Goal: Use online tool/utility: Utilize a website feature to perform a specific function

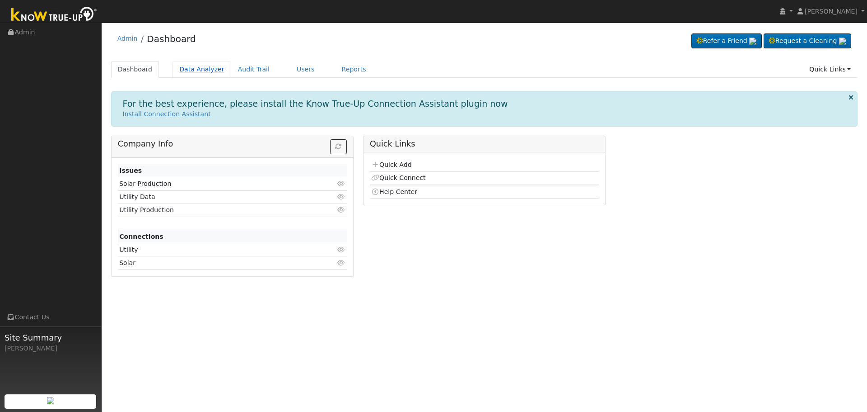
click at [201, 70] on link "Data Analyzer" at bounding box center [202, 69] width 59 height 17
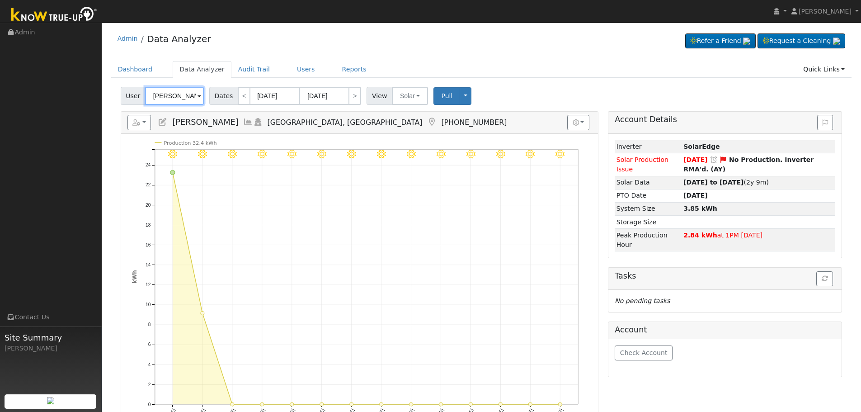
click at [174, 96] on input "[PERSON_NAME]" at bounding box center [174, 96] width 59 height 18
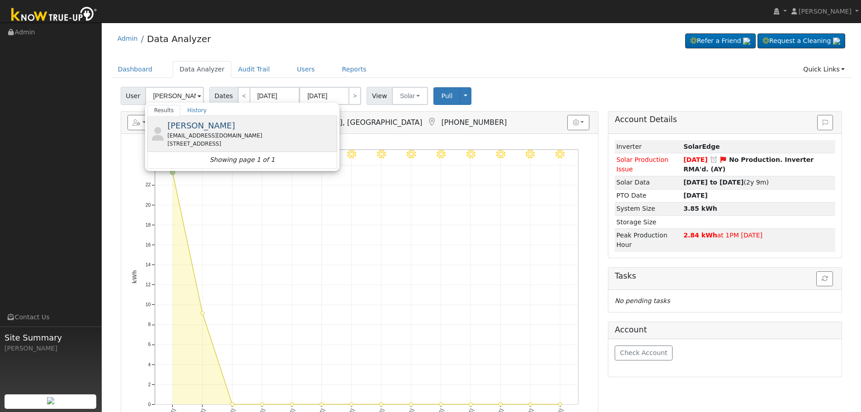
click at [264, 126] on div "Lerri Deedon leslerri@gmail.com 4730 North Leafwood Avenue, Fresno, CA 93723" at bounding box center [251, 133] width 168 height 28
type input "Lerri Deedon"
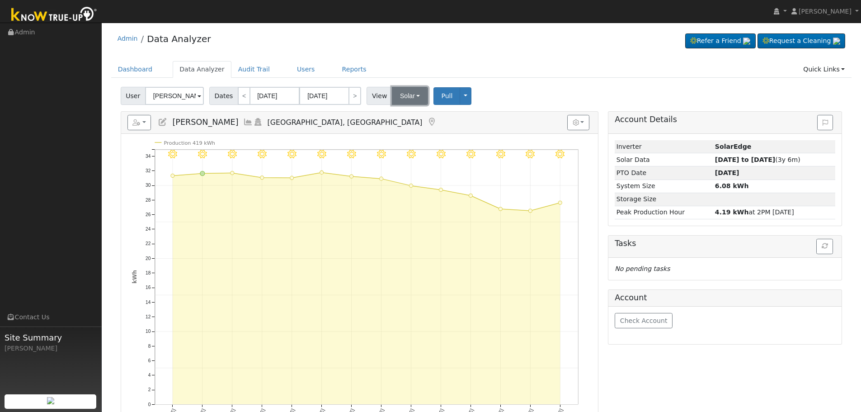
click at [402, 93] on button "Solar" at bounding box center [410, 96] width 36 height 18
click at [408, 124] on link "Solar" at bounding box center [421, 128] width 63 height 13
click at [408, 98] on button "Solar" at bounding box center [410, 96] width 36 height 18
click at [414, 120] on link "Utility" at bounding box center [421, 115] width 63 height 13
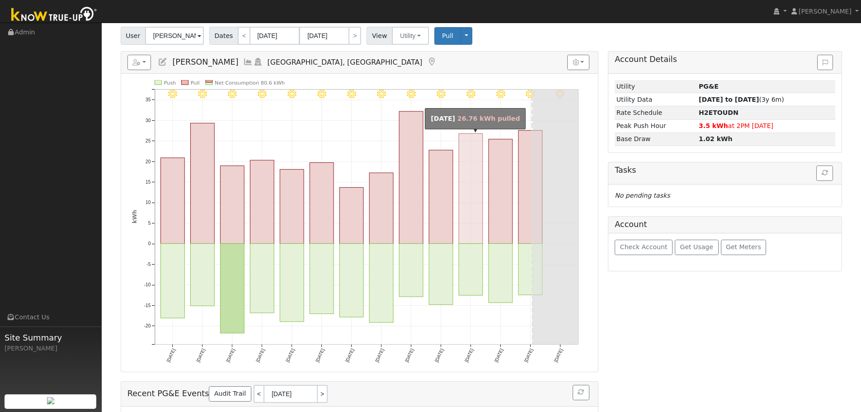
scroll to position [45, 0]
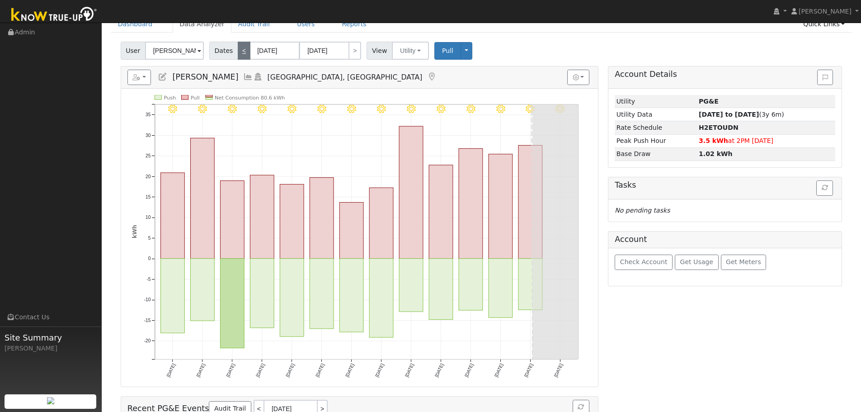
click at [238, 52] on link "<" at bounding box center [244, 51] width 13 height 18
type input "07/15/2025"
type input "07/28/2025"
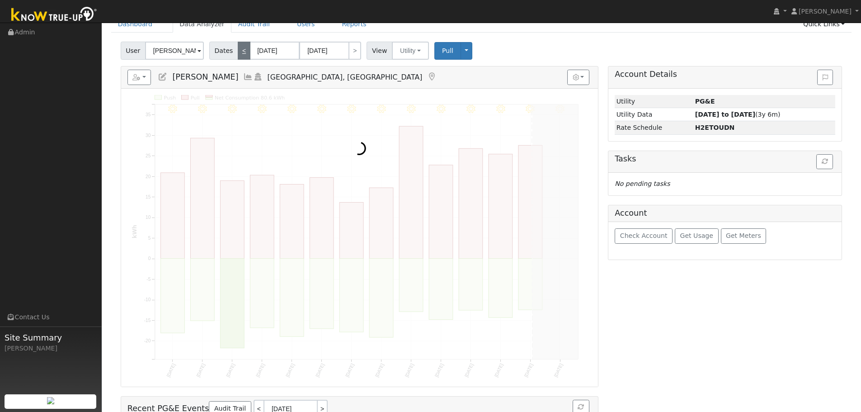
scroll to position [0, 0]
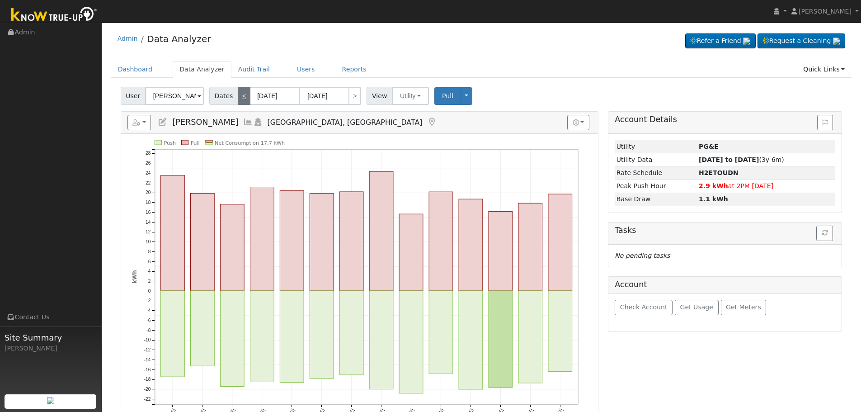
click at [234, 52] on div "Admin Data Analyzer Refer a Friend Request a Cleaning" at bounding box center [481, 41] width 740 height 28
click at [239, 97] on link "<" at bounding box center [244, 96] width 13 height 18
type input "[DATE]"
type input "07/14/2025"
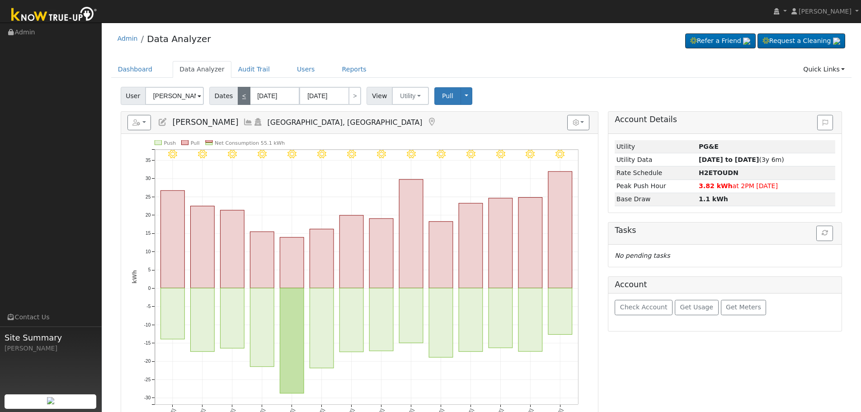
click at [239, 97] on link "<" at bounding box center [244, 96] width 13 height 18
type input "06/17/2025"
type input "06/30/2025"
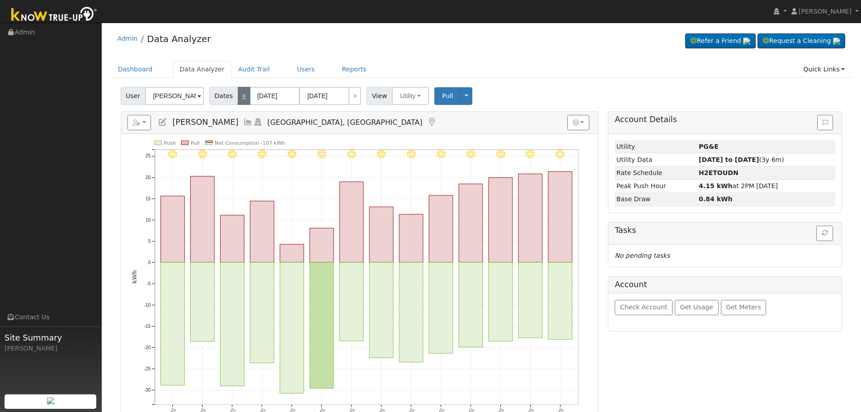
click at [239, 97] on link "<" at bounding box center [244, 96] width 13 height 18
type input "06/03/2025"
type input "06/16/2025"
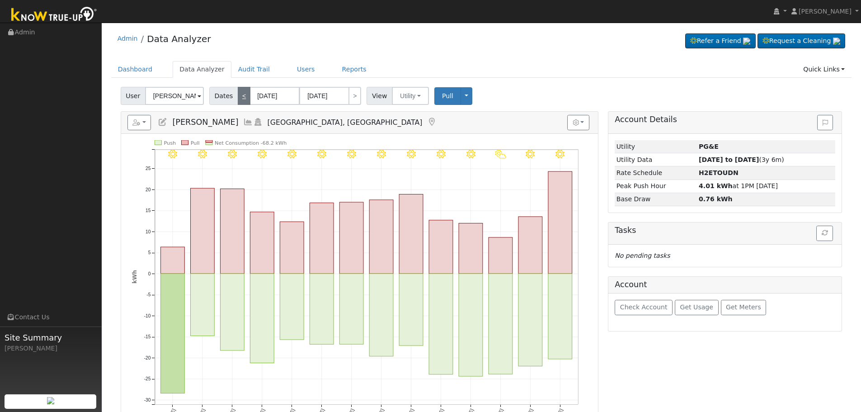
click at [239, 97] on link "<" at bounding box center [244, 96] width 13 height 18
type input "05/20/2025"
type input "06/02/2025"
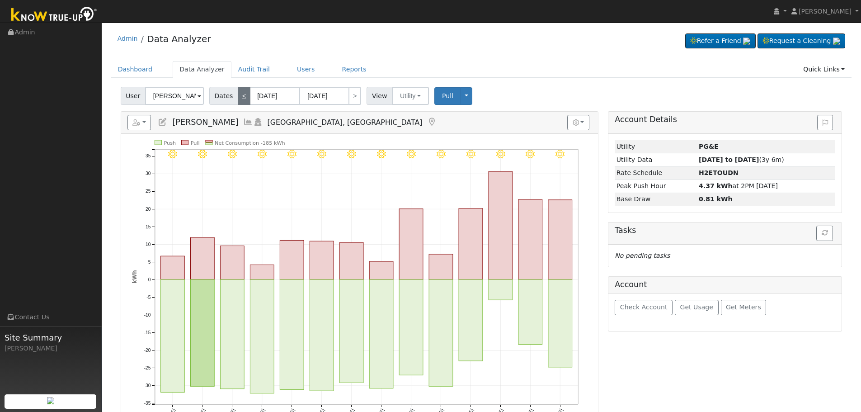
click at [239, 97] on link "<" at bounding box center [244, 96] width 13 height 18
type input "05/06/2025"
type input "05/19/2025"
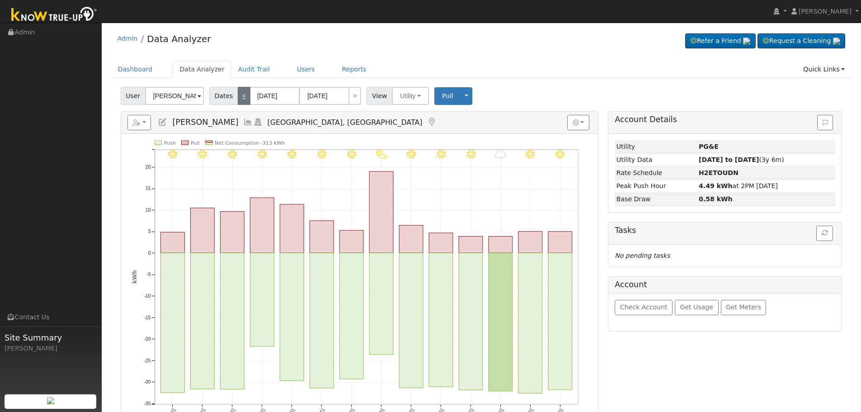
click at [239, 97] on link "<" at bounding box center [244, 96] width 13 height 18
type input "04/22/2025"
type input "05/05/2025"
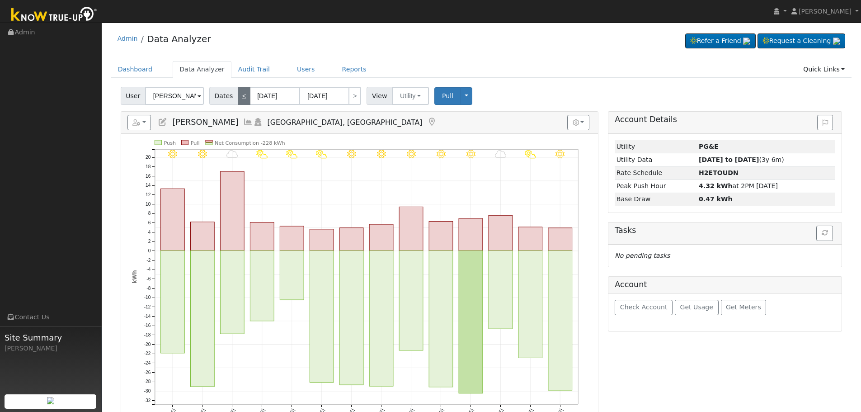
click at [239, 97] on link "<" at bounding box center [244, 96] width 13 height 18
type input "04/08/2025"
type input "04/21/2025"
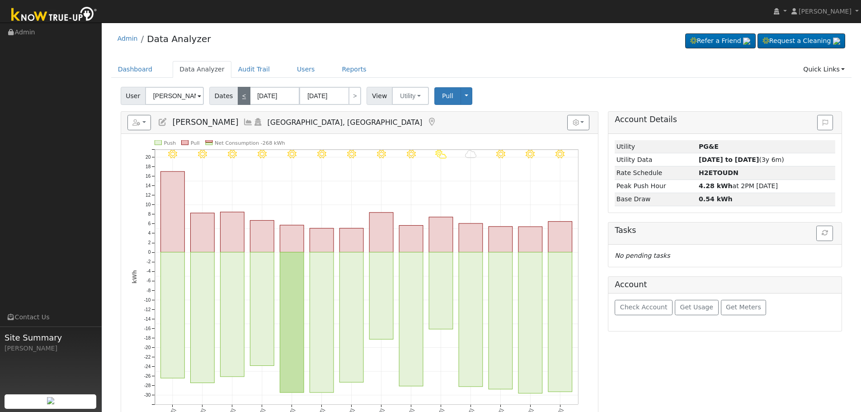
click at [239, 97] on link "<" at bounding box center [244, 96] width 13 height 18
type input "03/25/2025"
type input "04/07/2025"
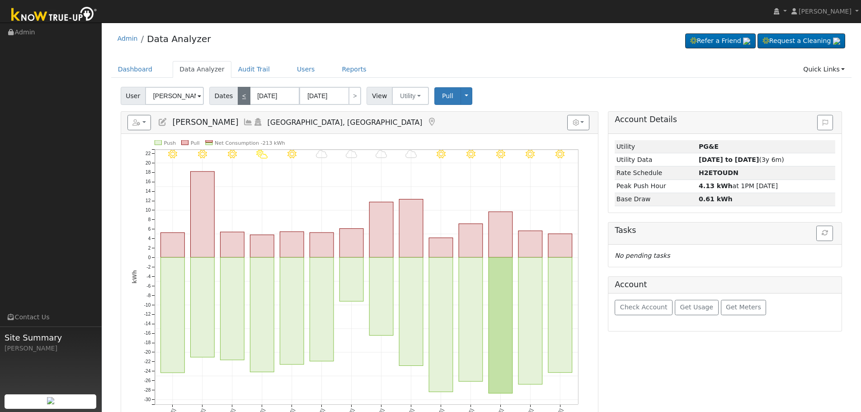
click at [239, 97] on link "<" at bounding box center [244, 96] width 13 height 18
type input "03/11/2025"
type input "03/24/2025"
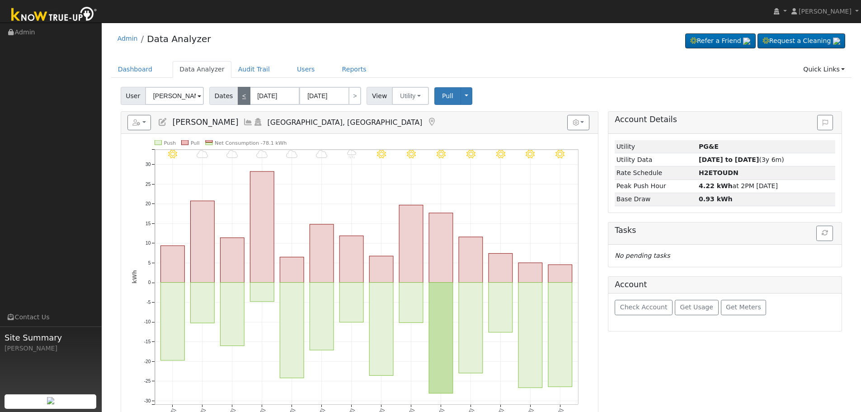
click at [239, 97] on link "<" at bounding box center [244, 96] width 13 height 18
type input "02/25/2025"
type input "03/10/2025"
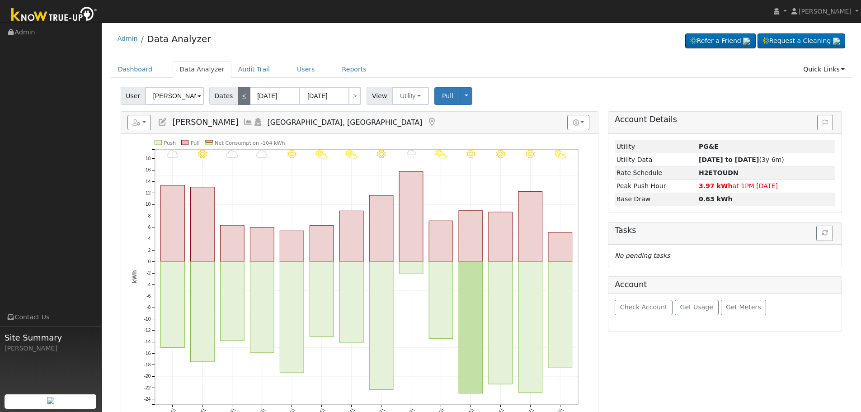
click at [239, 97] on link "<" at bounding box center [244, 96] width 13 height 18
type input "02/11/2025"
type input "02/24/2025"
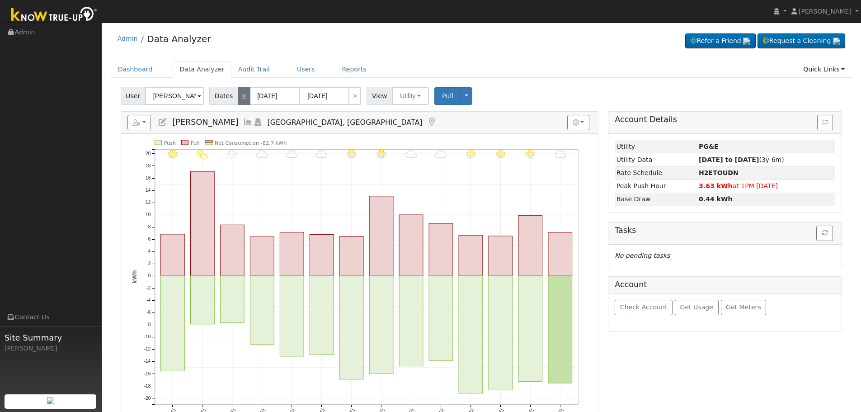
click at [239, 97] on link "<" at bounding box center [244, 96] width 13 height 18
type input "01/28/2025"
type input "02/10/2025"
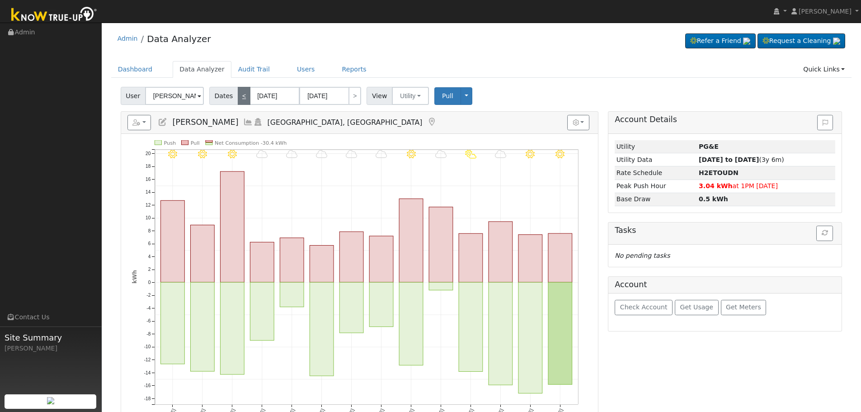
click at [239, 97] on link "<" at bounding box center [244, 96] width 13 height 18
type input "01/14/2025"
type input "01/27/2025"
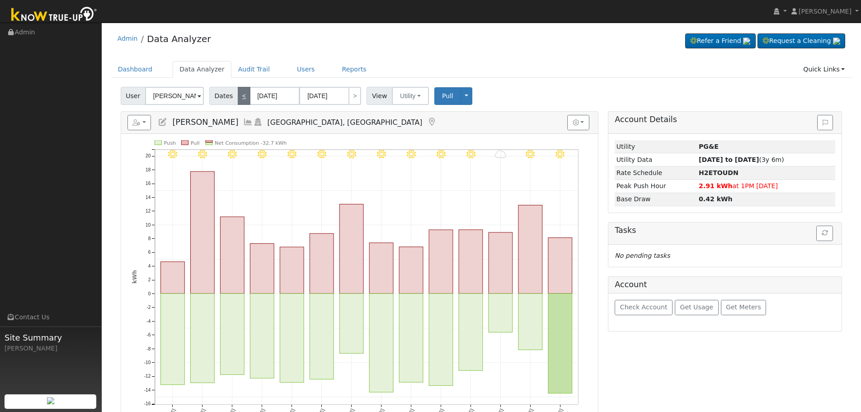
click at [239, 97] on link "<" at bounding box center [244, 96] width 13 height 18
type input "12/31/2024"
type input "01/13/2025"
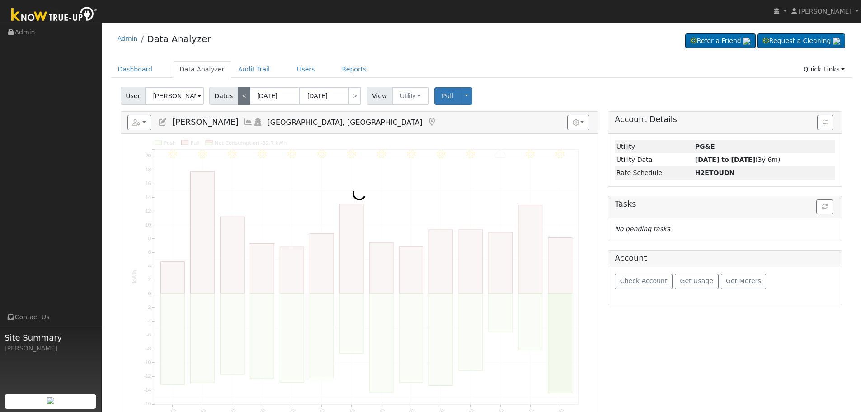
click at [239, 97] on link "<" at bounding box center [244, 96] width 13 height 18
type input "12/17/2024"
type input "12/30/2024"
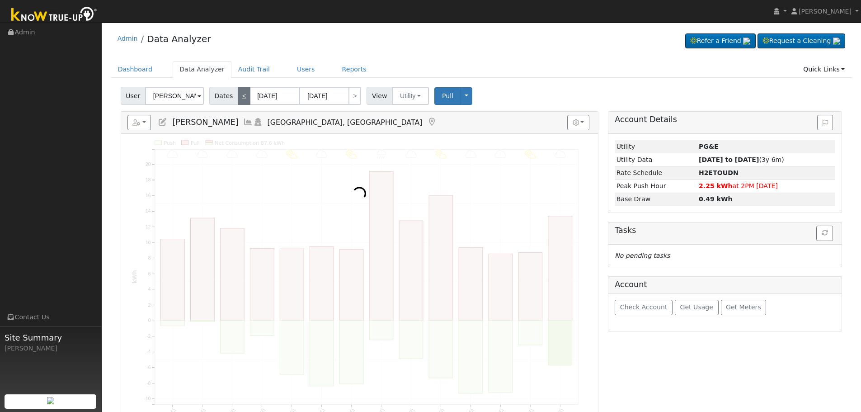
click at [239, 97] on link "<" at bounding box center [244, 96] width 13 height 18
type input "12/03/2024"
type input "12/16/2024"
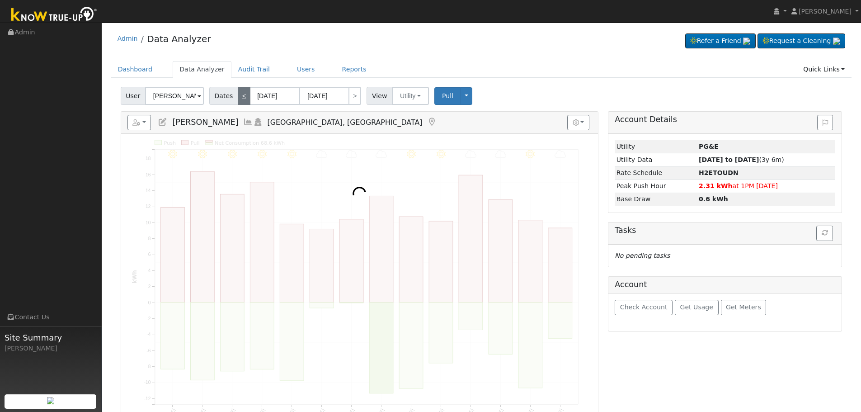
click at [239, 97] on link "<" at bounding box center [244, 96] width 13 height 18
type input "11/19/2024"
type input "12/02/2024"
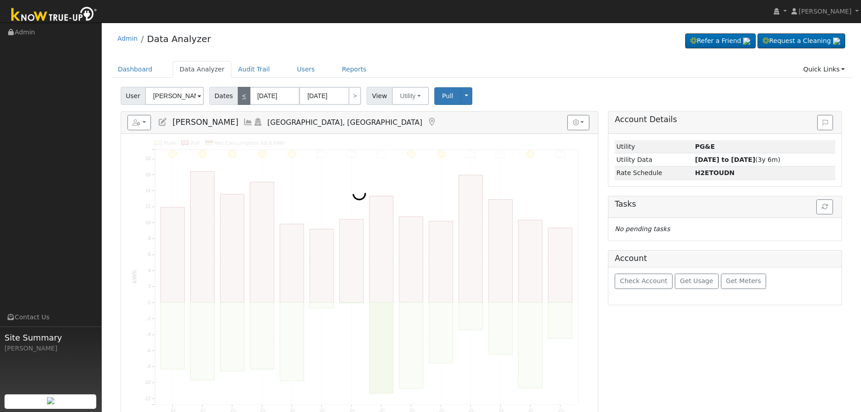
click at [239, 97] on link "<" at bounding box center [244, 96] width 13 height 18
type input "11/05/2024"
type input "11/18/2024"
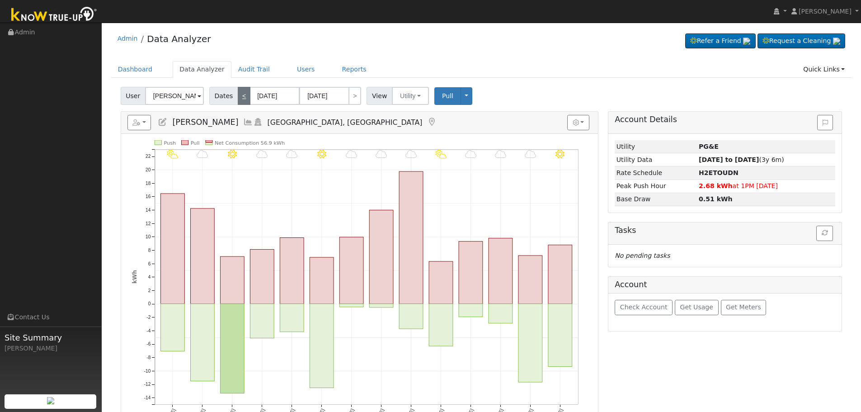
click at [239, 97] on link "<" at bounding box center [244, 96] width 13 height 18
type input "10/22/2024"
type input "11/04/2024"
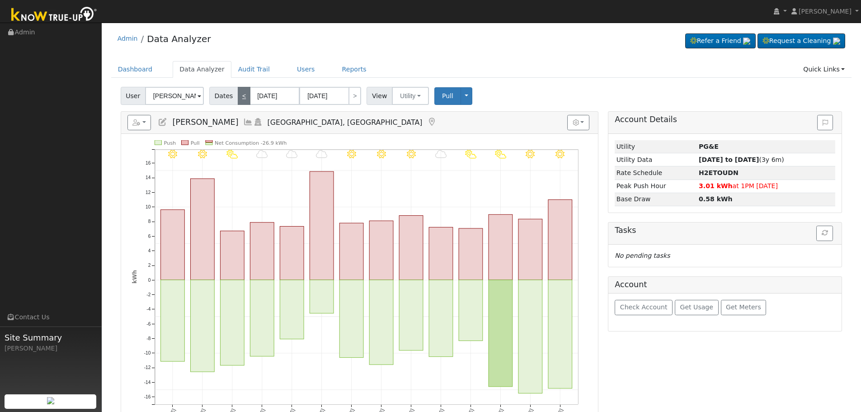
click at [239, 97] on link "<" at bounding box center [244, 96] width 13 height 18
type input "10/08/2024"
type input "10/21/2024"
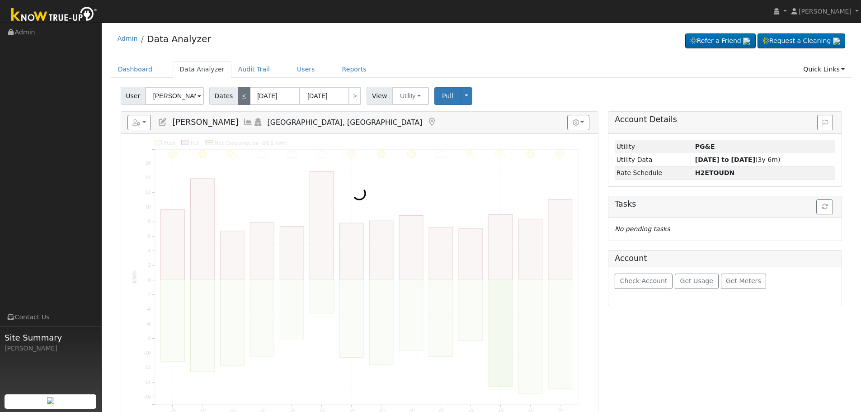
click at [239, 97] on link "<" at bounding box center [244, 96] width 13 height 18
type input "09/24/2024"
type input "10/07/2024"
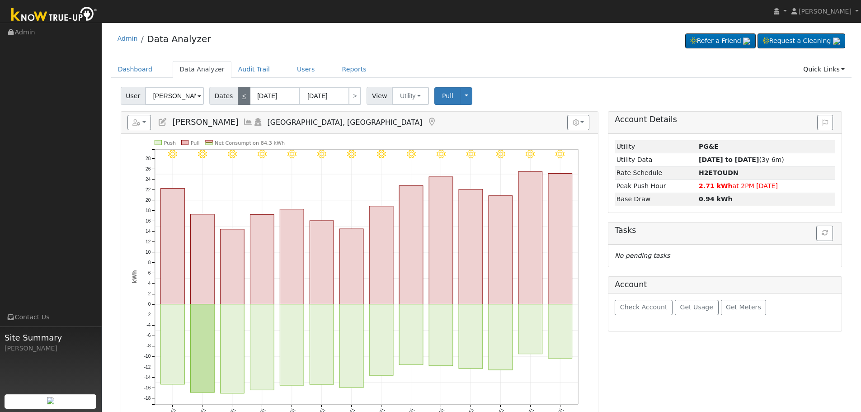
click at [239, 97] on link "<" at bounding box center [244, 96] width 13 height 18
type input "09/10/2024"
type input "09/23/2024"
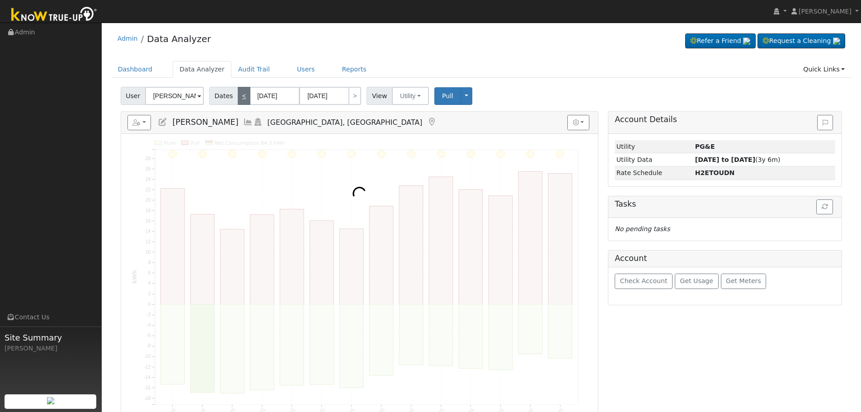
click at [239, 97] on link "<" at bounding box center [244, 96] width 13 height 18
type input "08/27/2024"
type input "09/09/2024"
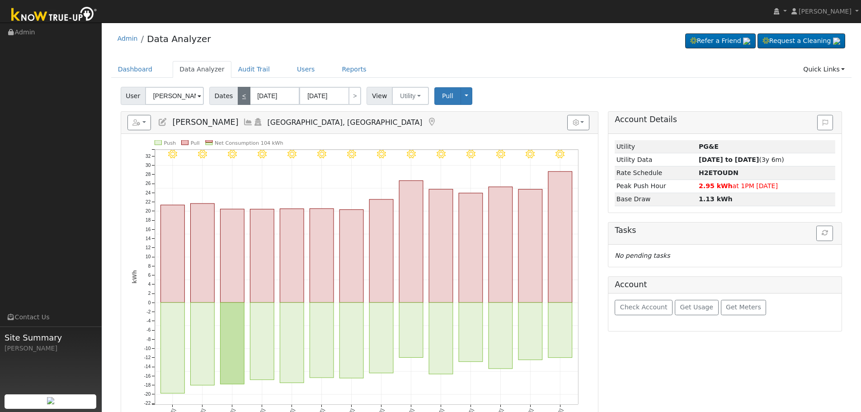
click at [239, 97] on link "<" at bounding box center [244, 96] width 13 height 18
type input "08/13/2024"
type input "08/26/2024"
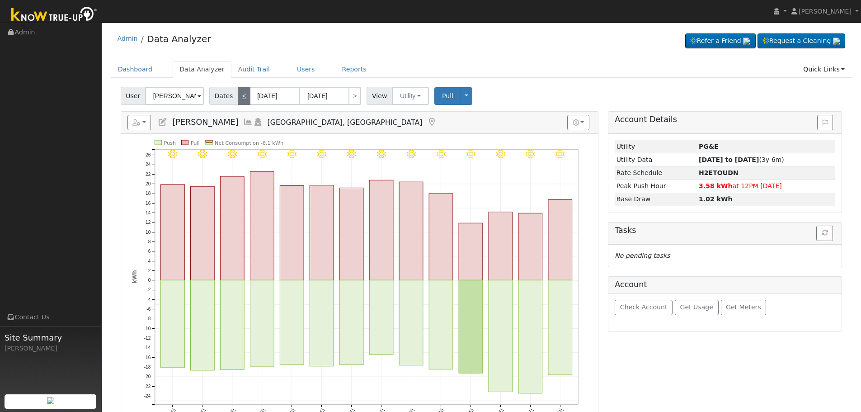
click at [239, 97] on link "<" at bounding box center [244, 96] width 13 height 18
type input "07/30/2024"
type input "08/12/2024"
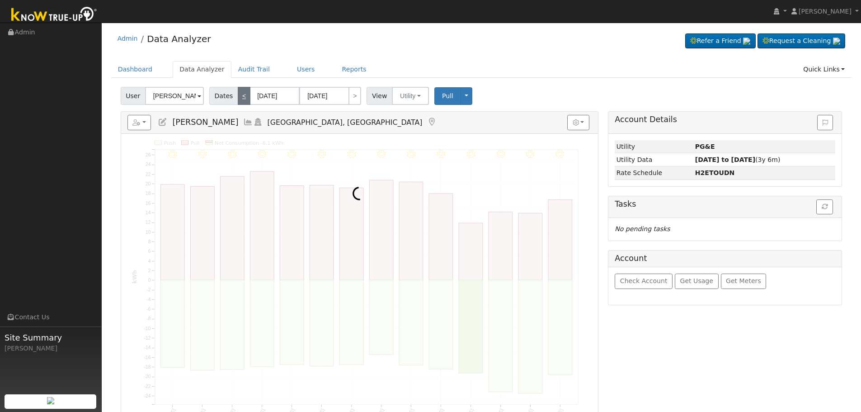
click at [239, 97] on link "<" at bounding box center [244, 96] width 13 height 18
type input "07/16/2024"
type input "07/29/2024"
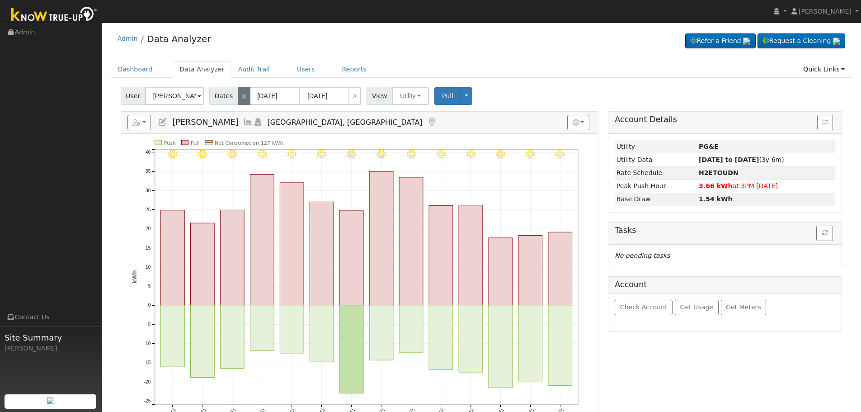
click at [239, 97] on link "<" at bounding box center [244, 96] width 13 height 18
type input "07/02/2024"
type input "07/15/2024"
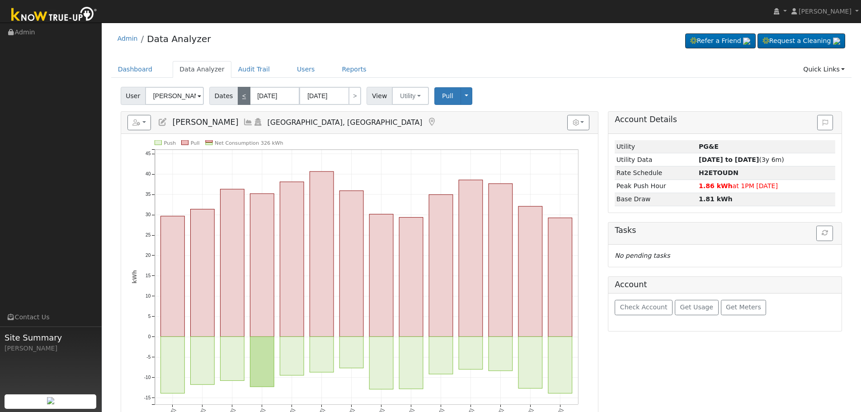
click at [239, 97] on link "<" at bounding box center [244, 96] width 13 height 18
type input "06/18/2024"
type input "07/01/2024"
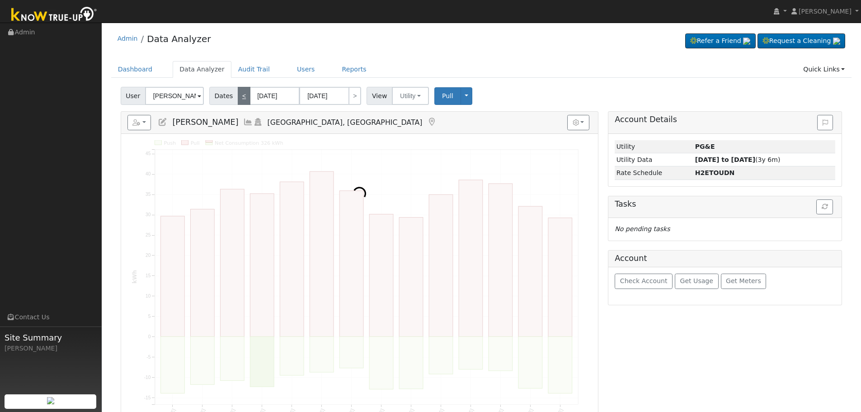
click at [239, 97] on link "<" at bounding box center [244, 96] width 13 height 18
type input "06/04/2024"
type input "06/17/2024"
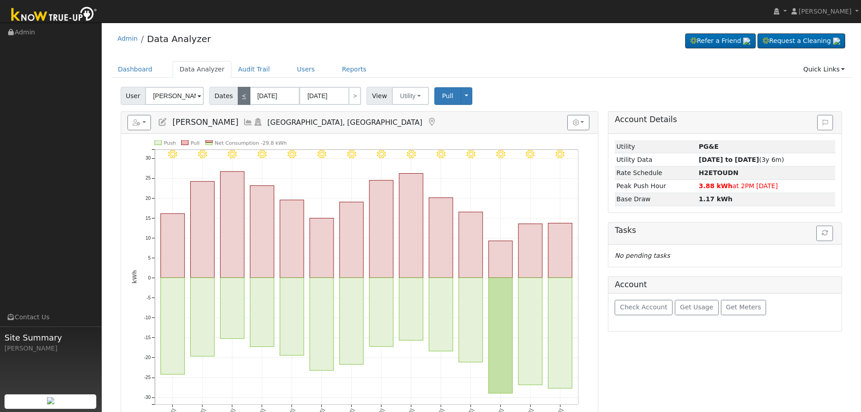
click at [239, 97] on link "<" at bounding box center [244, 96] width 13 height 18
type input "05/21/2024"
type input "06/03/2024"
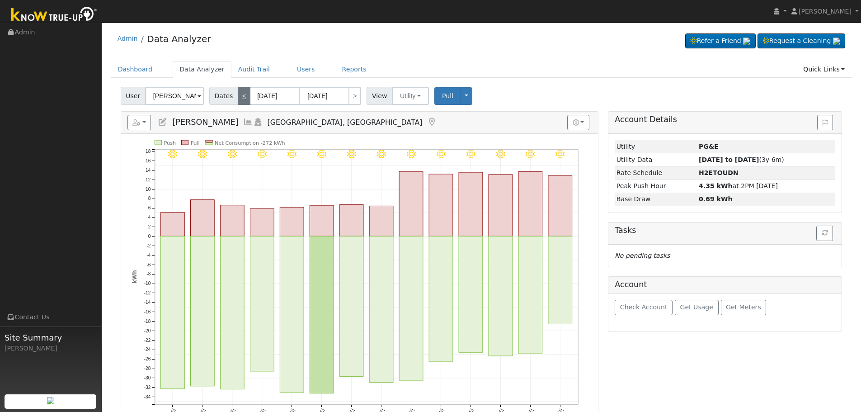
click at [239, 97] on link "<" at bounding box center [244, 96] width 13 height 18
type input "05/07/2024"
type input "05/20/2024"
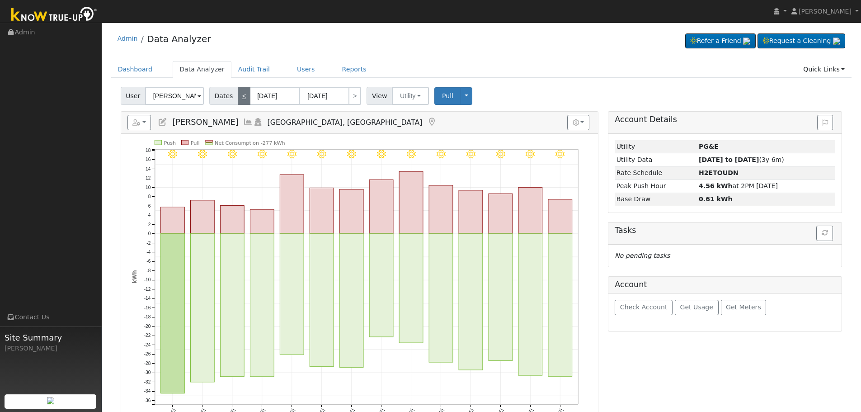
click at [239, 97] on link "<" at bounding box center [244, 96] width 13 height 18
type input "04/23/2024"
type input "05/06/2024"
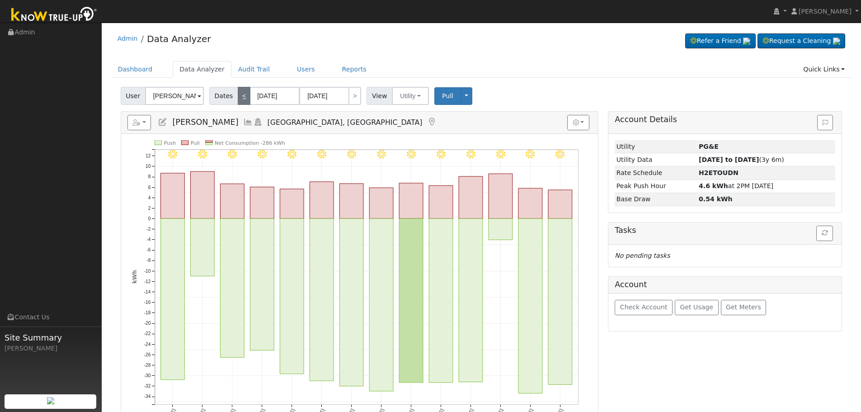
click at [239, 97] on link "<" at bounding box center [244, 96] width 13 height 18
type input "04/09/2024"
type input "04/22/2024"
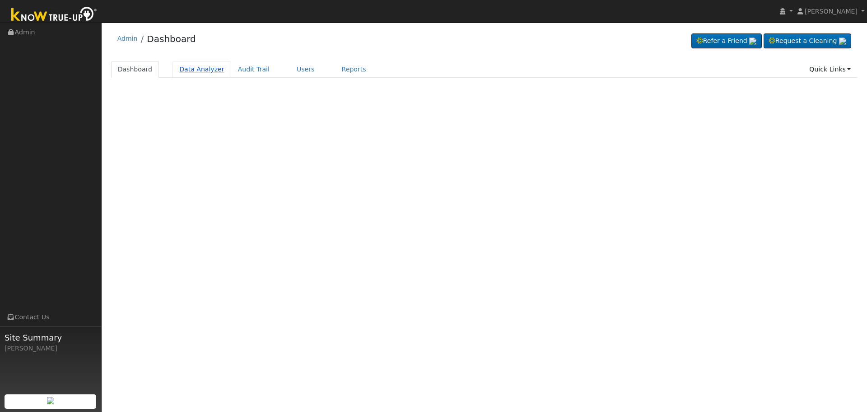
click at [188, 71] on link "Data Analyzer" at bounding box center [202, 69] width 59 height 17
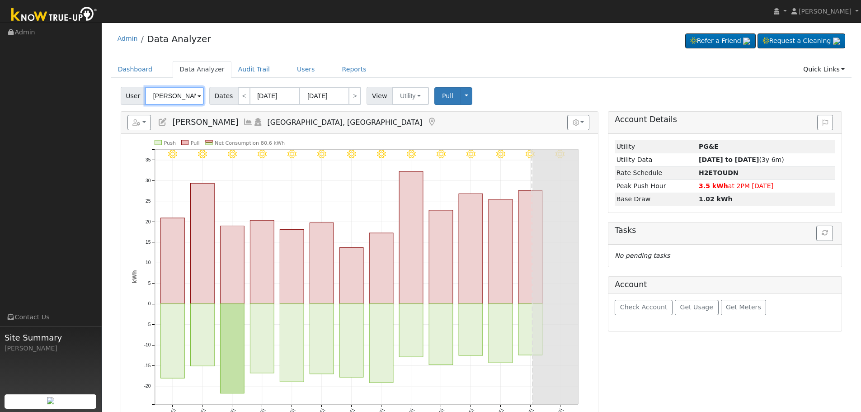
click at [175, 99] on input "Lerri Deedon" at bounding box center [174, 96] width 59 height 18
click at [175, 99] on input "[PERSON_NAME]" at bounding box center [174, 96] width 59 height 18
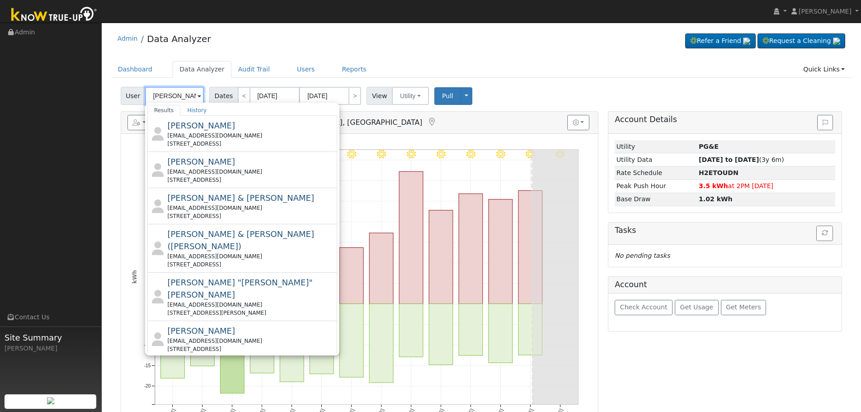
type input "Tate"
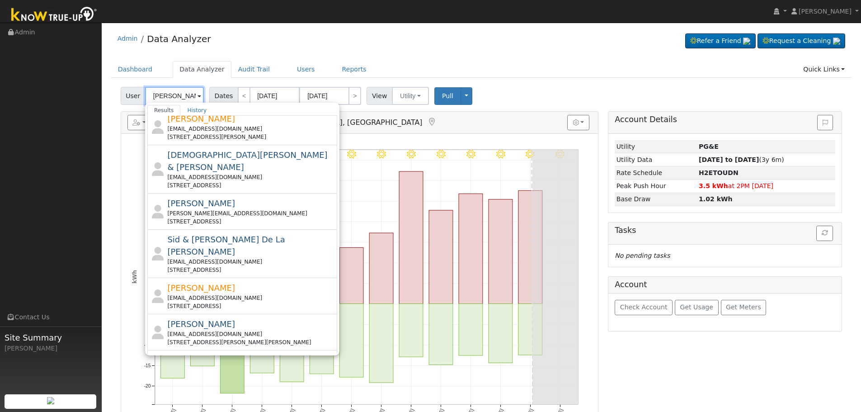
scroll to position [45, 0]
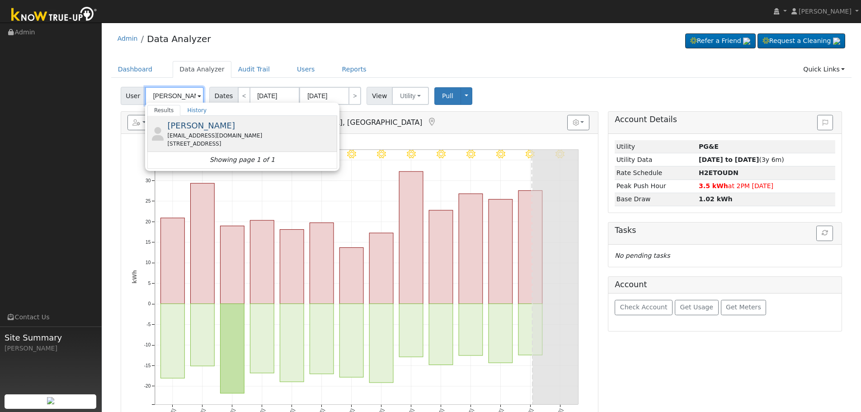
type input "Kevin Tate"
click at [200, 132] on div "kt5861@yahoo.com" at bounding box center [251, 135] width 168 height 8
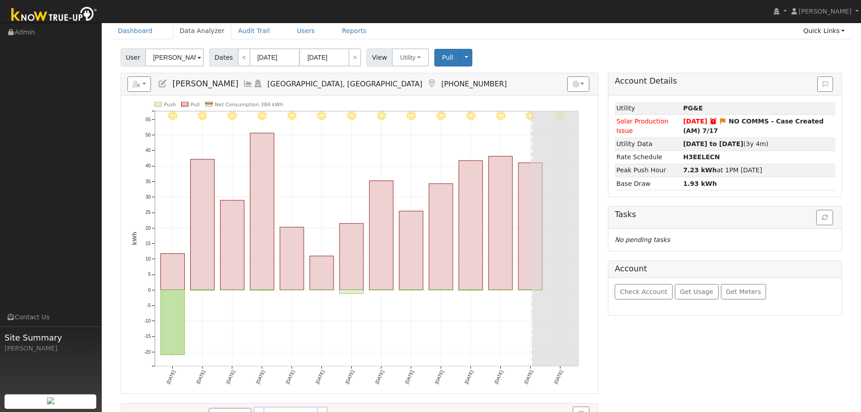
scroll to position [0, 0]
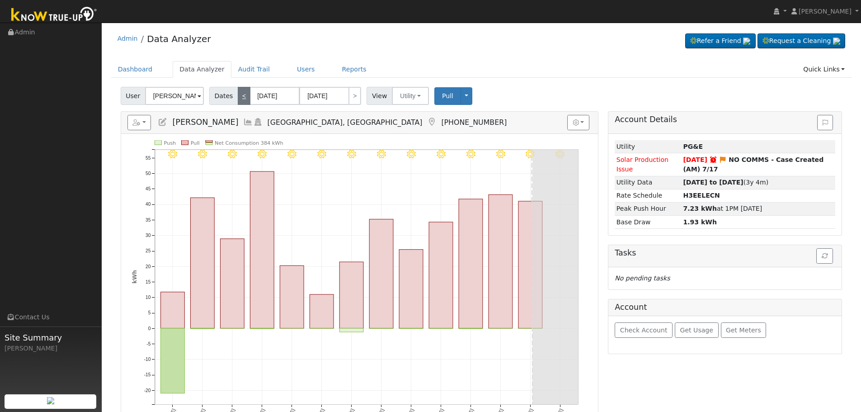
click at [239, 94] on link "<" at bounding box center [244, 96] width 13 height 18
type input "07/15/2025"
type input "07/28/2025"
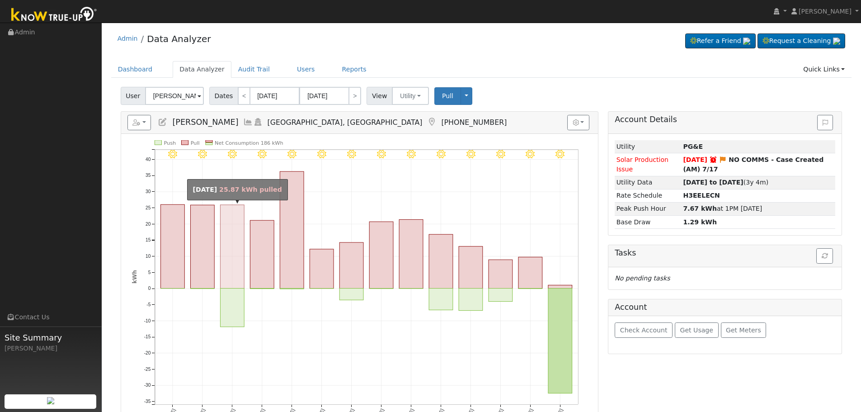
scroll to position [45, 0]
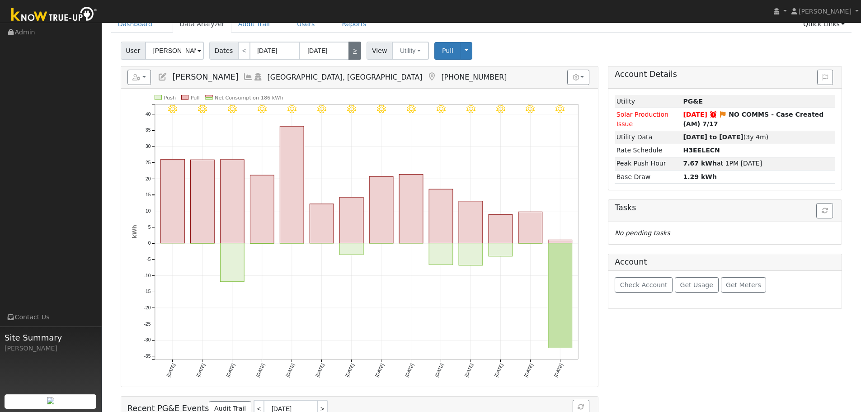
click at [348, 49] on link ">" at bounding box center [354, 51] width 13 height 18
type input "07/29/2025"
type input "[DATE]"
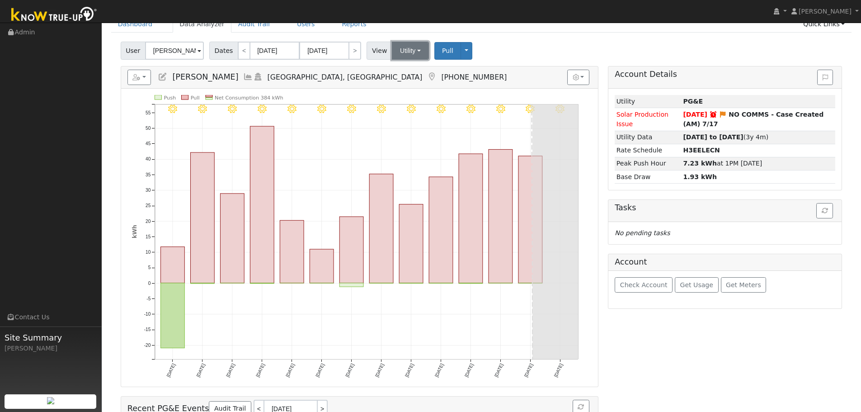
click at [412, 49] on button "Utility" at bounding box center [410, 51] width 37 height 18
click at [412, 86] on link "Solar" at bounding box center [421, 83] width 63 height 13
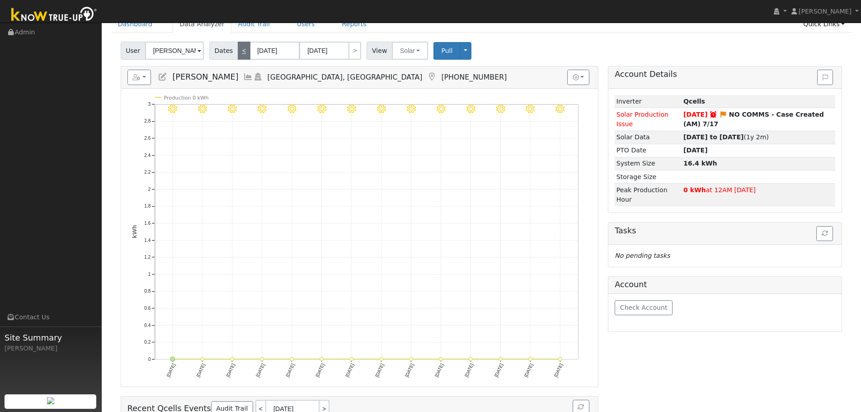
click at [241, 47] on link "<" at bounding box center [244, 51] width 13 height 18
type input "07/15/2025"
type input "07/28/2025"
click at [238, 53] on link "<" at bounding box center [244, 51] width 13 height 18
type input "[DATE]"
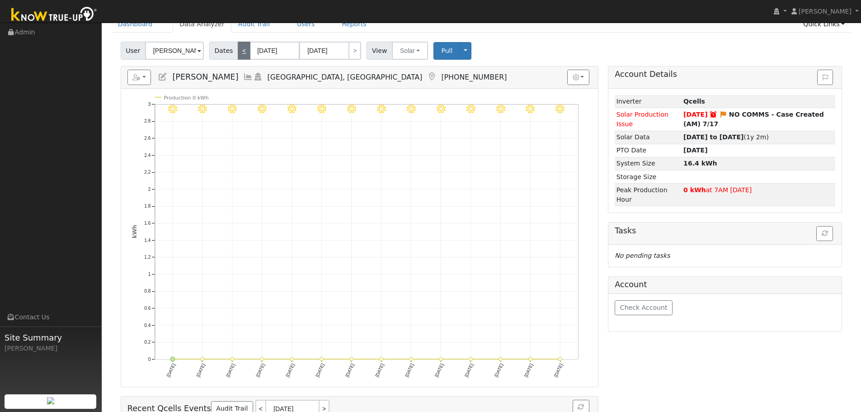
type input "07/14/2025"
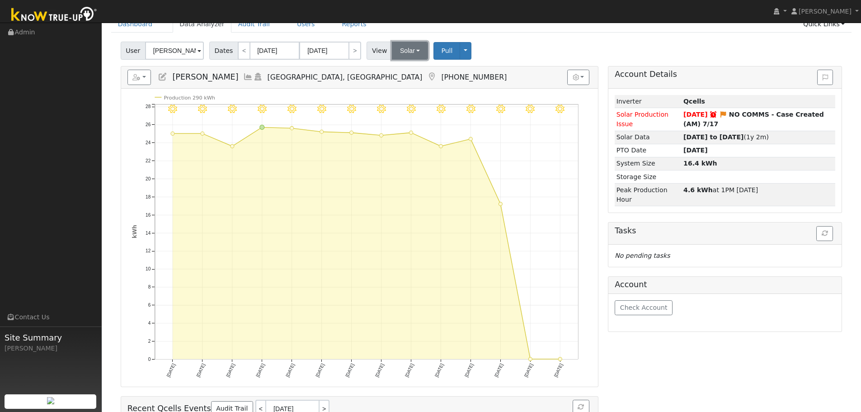
click at [396, 50] on button "Solar" at bounding box center [410, 51] width 36 height 18
click at [410, 68] on link "Utility" at bounding box center [421, 70] width 63 height 13
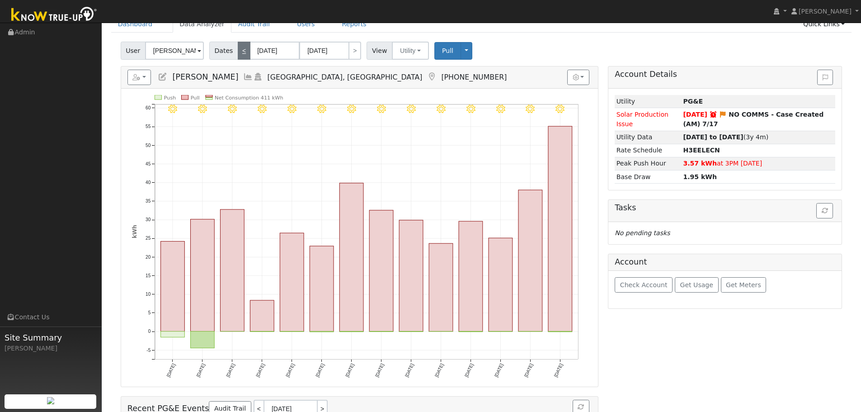
click at [238, 57] on link "<" at bounding box center [244, 51] width 13 height 18
type input "06/17/2025"
type input "06/30/2025"
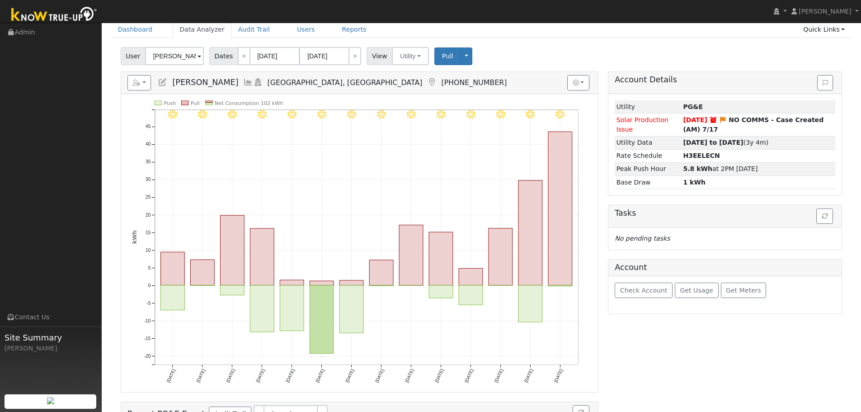
scroll to position [0, 0]
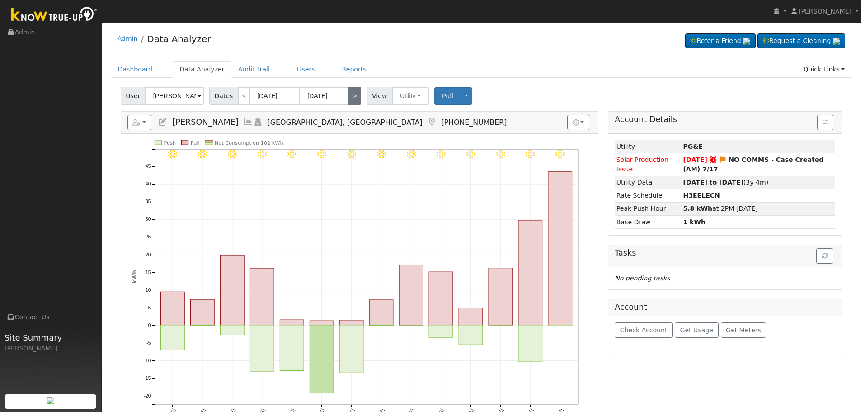
click at [348, 97] on link ">" at bounding box center [354, 96] width 13 height 18
type input "[DATE]"
type input "07/14/2025"
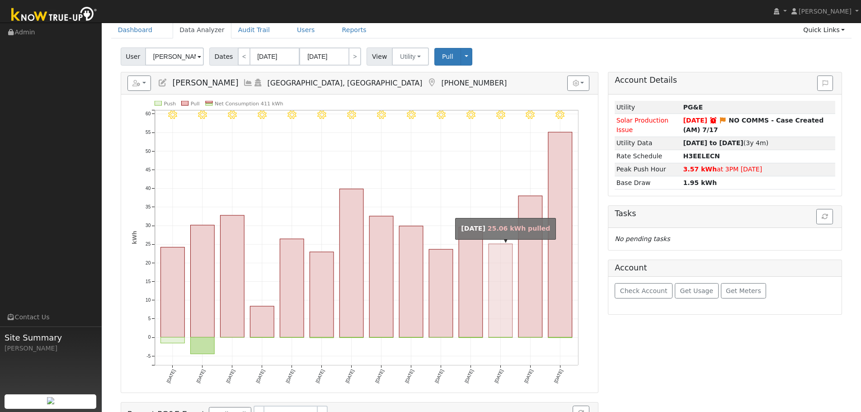
scroll to position [24, 0]
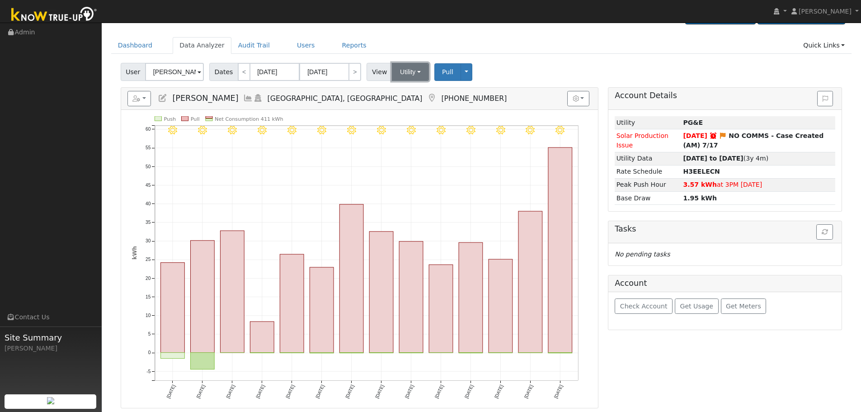
click at [402, 73] on button "Utility" at bounding box center [410, 72] width 37 height 18
click at [416, 105] on link "Solar" at bounding box center [421, 104] width 63 height 13
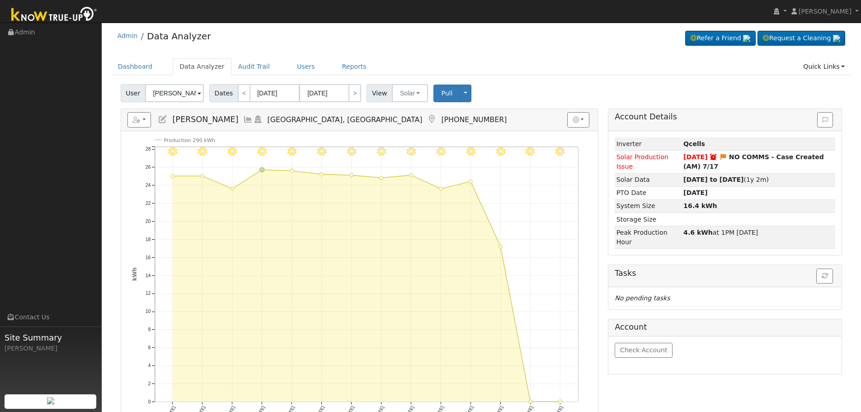
scroll to position [0, 0]
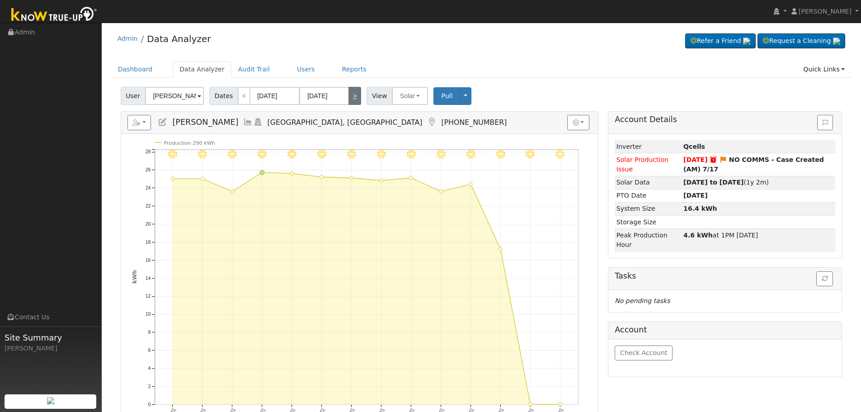
click at [348, 95] on link ">" at bounding box center [354, 96] width 13 height 18
type input "07/15/2025"
type input "07/28/2025"
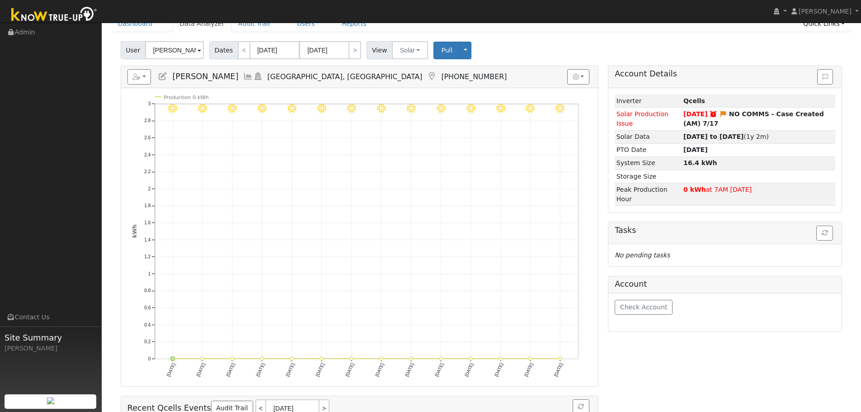
scroll to position [45, 0]
click at [414, 52] on button "Solar" at bounding box center [410, 51] width 36 height 18
click at [415, 72] on link "Utility" at bounding box center [421, 70] width 63 height 13
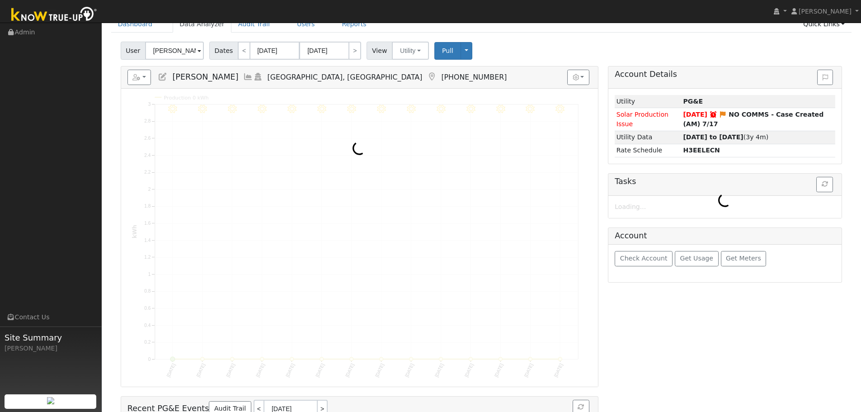
scroll to position [0, 0]
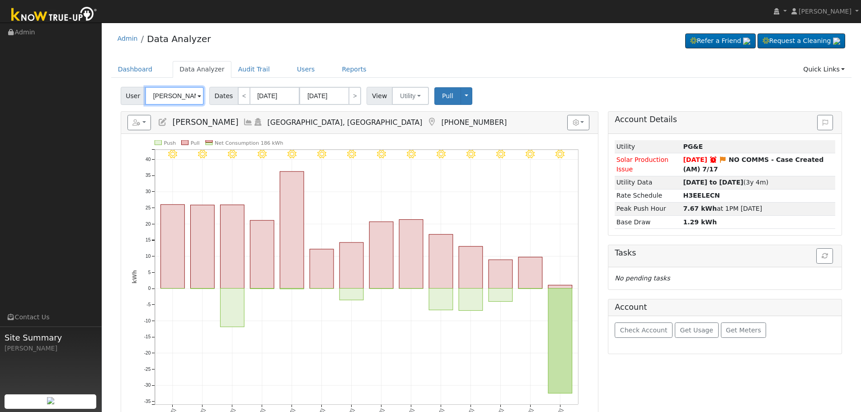
drag, startPoint x: 331, startPoint y: 5, endPoint x: 172, endPoint y: 93, distance: 181.8
click at [172, 93] on input "Kevin Tate" at bounding box center [174, 96] width 59 height 18
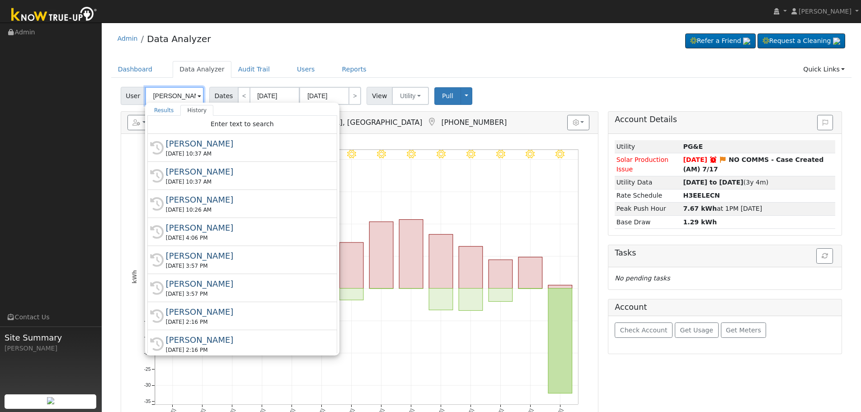
click at [172, 93] on input "Kevin Tate" at bounding box center [174, 96] width 59 height 18
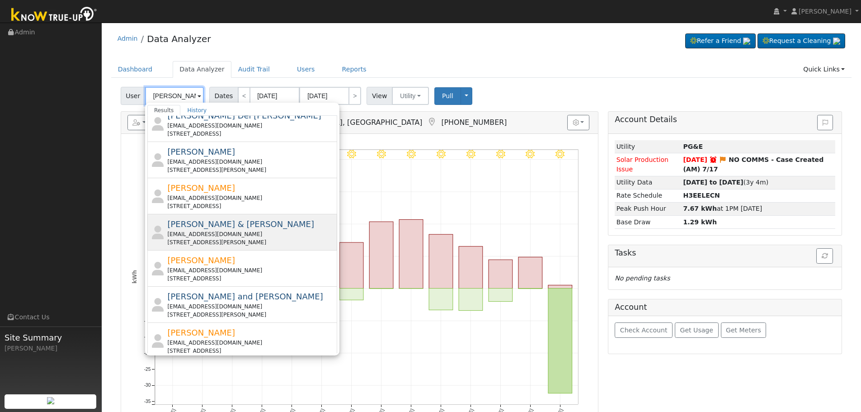
scroll to position [90, 0]
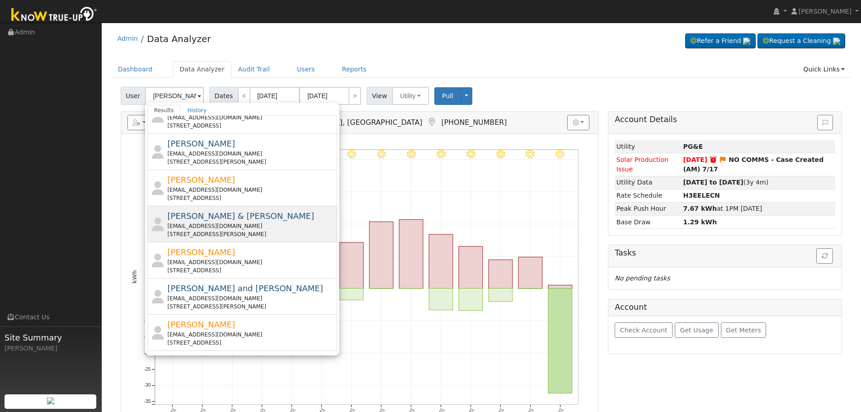
click at [271, 220] on span "Jovanna Torres & Narciso Medina" at bounding box center [240, 215] width 147 height 9
type input "Jovanna Torres & Narciso Medina"
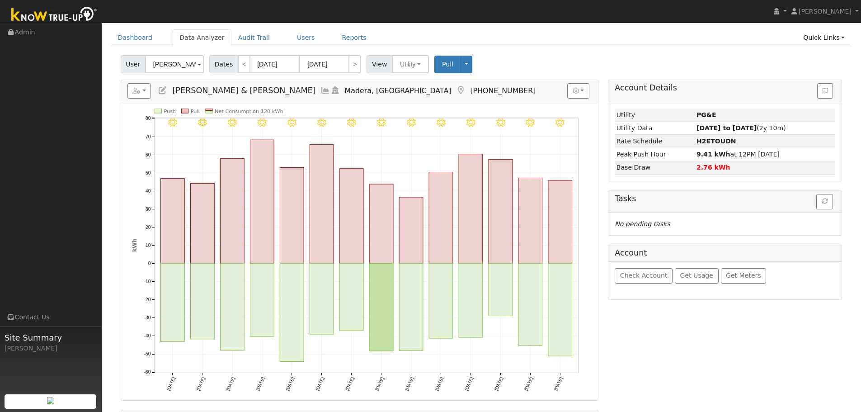
scroll to position [45, 0]
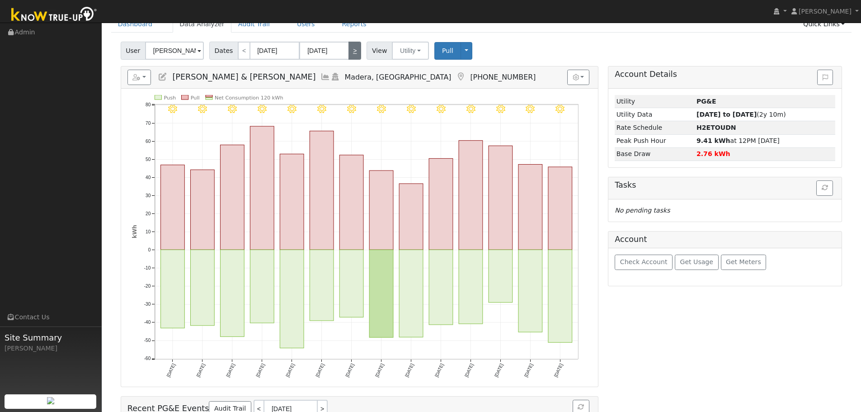
click at [349, 44] on link ">" at bounding box center [354, 51] width 13 height 18
type input "07/29/2025"
type input "[DATE]"
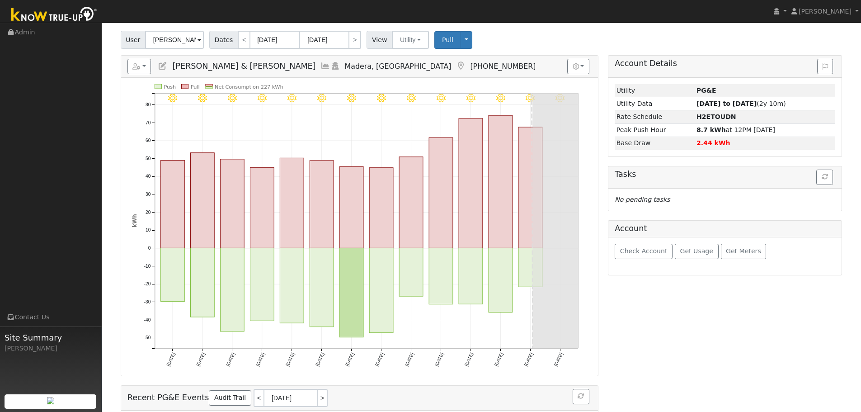
scroll to position [0, 0]
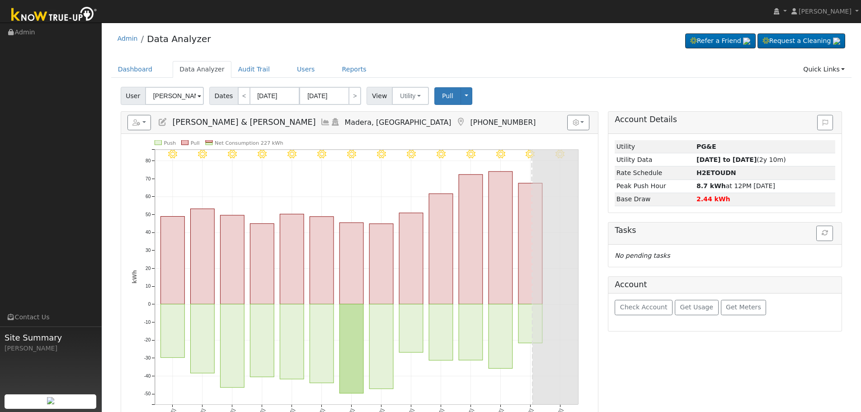
drag, startPoint x: 344, startPoint y: 0, endPoint x: 421, endPoint y: 56, distance: 95.3
click at [421, 56] on div "Admin Data Analyzer Refer a Friend Request a Cleaning" at bounding box center [481, 279] width 750 height 504
click at [406, 95] on button "Utility" at bounding box center [410, 96] width 37 height 18
click at [414, 127] on link "Solar" at bounding box center [421, 128] width 63 height 13
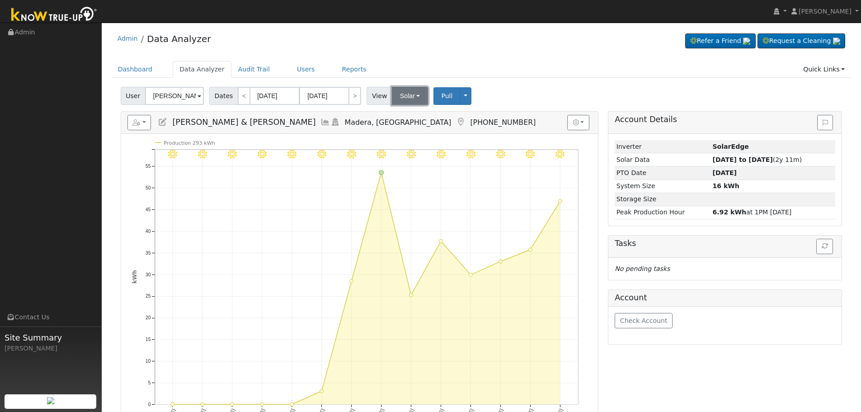
click at [405, 98] on button "Solar" at bounding box center [410, 96] width 36 height 18
click at [420, 112] on link "Utility" at bounding box center [421, 115] width 63 height 13
